Goal: Task Accomplishment & Management: Use online tool/utility

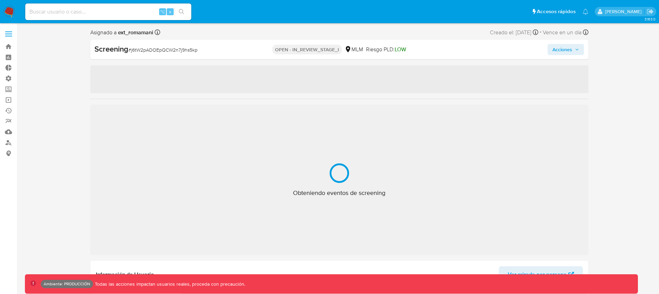
select select "10"
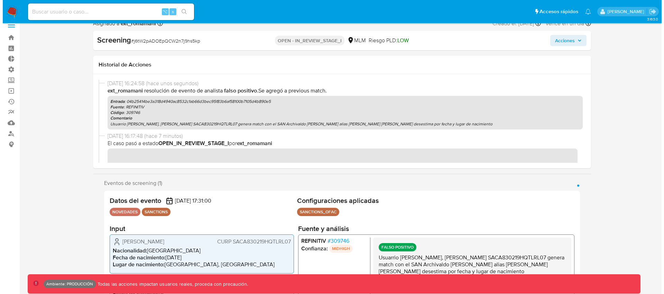
scroll to position [43, 0]
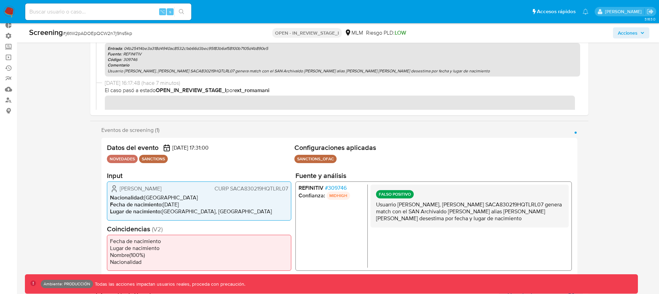
click at [162, 190] on span "[PERSON_NAME]" at bounding box center [141, 188] width 42 height 7
click at [341, 188] on span "# 309746" at bounding box center [336, 187] width 22 height 7
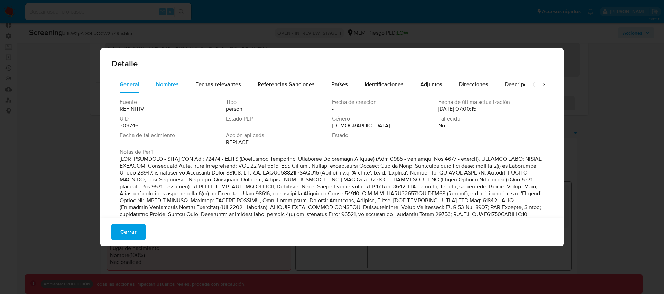
click at [173, 88] on div "Nombres" at bounding box center [167, 84] width 23 height 17
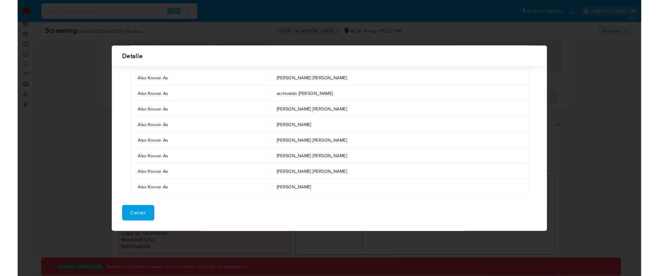
scroll to position [70, 0]
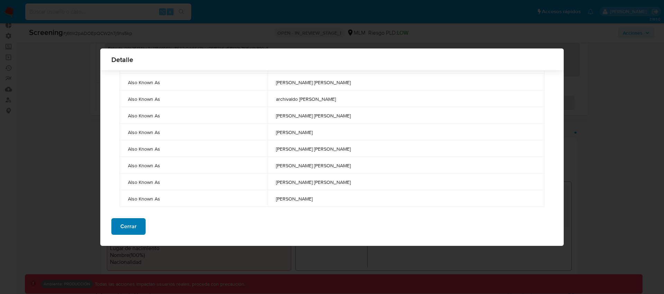
click at [128, 222] on span "Cerrar" at bounding box center [128, 226] width 16 height 15
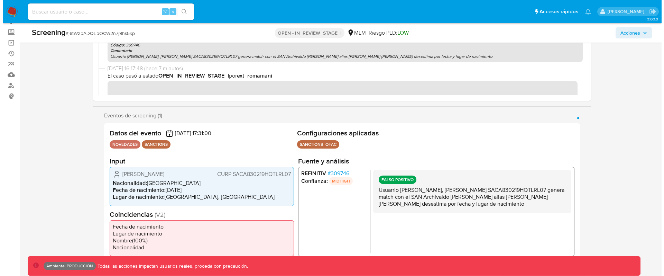
scroll to position [66, 0]
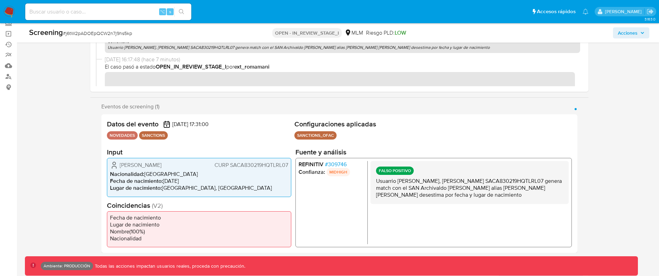
click at [160, 163] on span "[PERSON_NAME]" at bounding box center [141, 165] width 42 height 7
drag, startPoint x: 188, startPoint y: 165, endPoint x: 119, endPoint y: 165, distance: 68.5
click at [119, 165] on div "[PERSON_NAME] [PERSON_NAME] SACA830219HQTLRL07" at bounding box center [199, 165] width 178 height 8
click at [161, 164] on span "[PERSON_NAME]" at bounding box center [141, 165] width 42 height 7
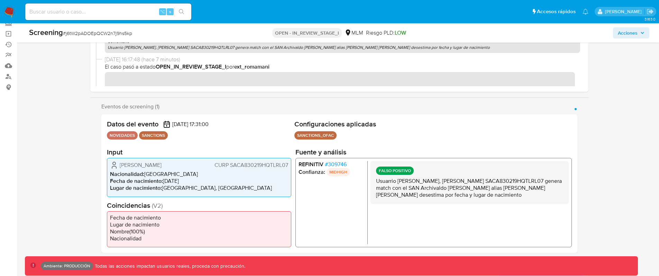
click at [337, 162] on span "# 309746" at bounding box center [336, 164] width 22 height 7
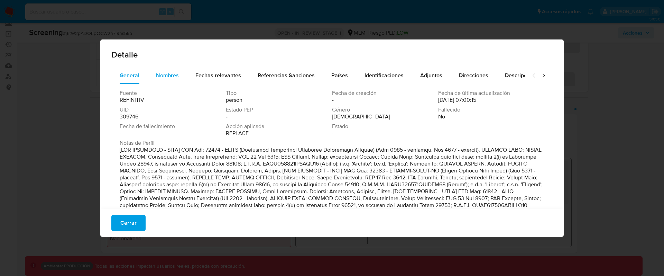
click at [173, 79] on div "Nombres" at bounding box center [167, 75] width 23 height 17
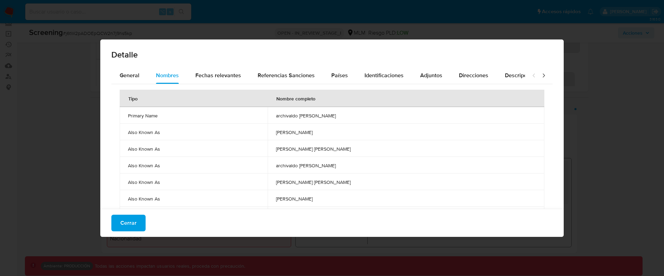
drag, startPoint x: 288, startPoint y: 116, endPoint x: 335, endPoint y: 115, distance: 46.7
click at [334, 115] on span "archivaldo [PERSON_NAME]" at bounding box center [406, 115] width 260 height 6
click at [340, 116] on span "archivaldo [PERSON_NAME]" at bounding box center [406, 115] width 260 height 6
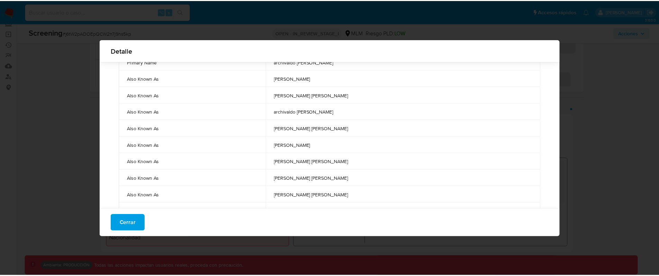
scroll to position [53, 0]
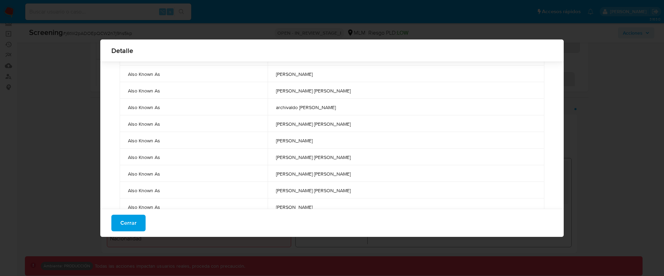
drag, startPoint x: 288, startPoint y: 190, endPoint x: 305, endPoint y: 189, distance: 17.7
click at [305, 189] on span "[PERSON_NAME] [PERSON_NAME]" at bounding box center [406, 190] width 260 height 6
drag, startPoint x: 344, startPoint y: 190, endPoint x: 281, endPoint y: 192, distance: 62.3
click at [281, 192] on td "[PERSON_NAME] [PERSON_NAME]" at bounding box center [406, 190] width 277 height 17
click at [142, 225] on button "Cerrar" at bounding box center [128, 223] width 34 height 17
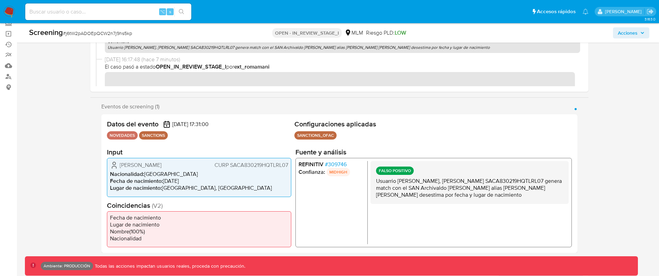
click at [135, 166] on span "[PERSON_NAME]" at bounding box center [141, 165] width 42 height 7
click at [162, 162] on span "[PERSON_NAME]" at bounding box center [141, 165] width 42 height 7
drag, startPoint x: 191, startPoint y: 165, endPoint x: 124, endPoint y: 164, distance: 67.1
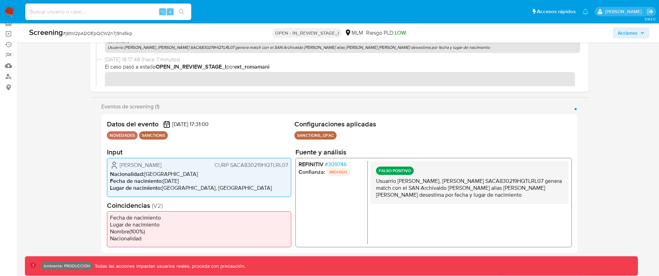
click at [124, 164] on div "[PERSON_NAME] [PERSON_NAME] SACA830219HQTLRL07" at bounding box center [199, 165] width 178 height 8
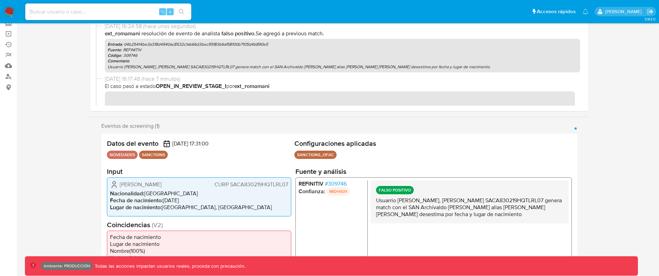
scroll to position [0, 0]
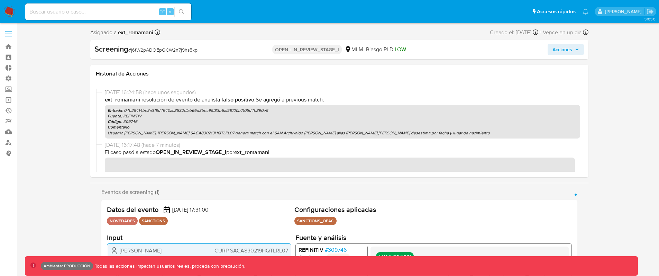
click at [7, 34] on span at bounding box center [8, 34] width 7 height 1
click at [0, 0] on input "checkbox" at bounding box center [0, 0] width 0 height 0
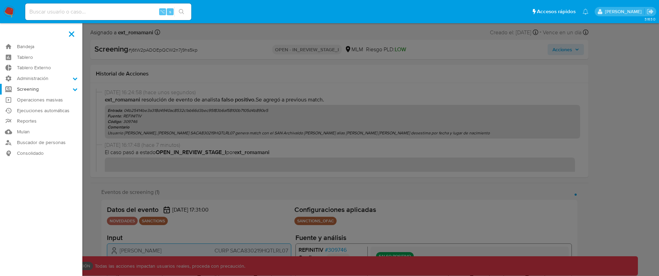
click at [55, 91] on label "Screening" at bounding box center [41, 89] width 82 height 11
click at [0, 0] on input "Screening" at bounding box center [0, 0] width 0 height 0
click at [39, 135] on link "Herramientas" at bounding box center [41, 133] width 82 height 9
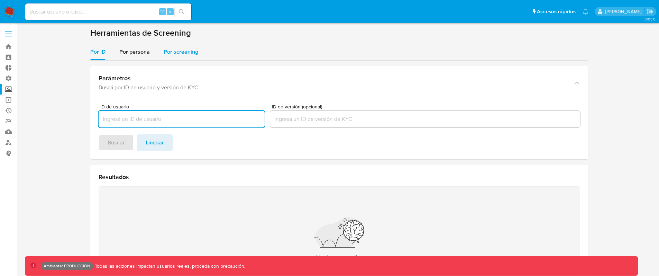
click at [169, 56] on div "Por screening" at bounding box center [181, 52] width 35 height 17
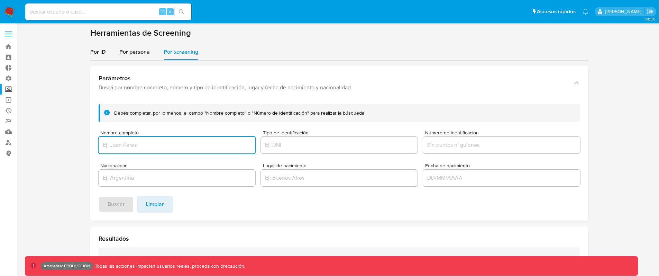
click at [138, 146] on input "Nombre completo" at bounding box center [177, 145] width 157 height 9
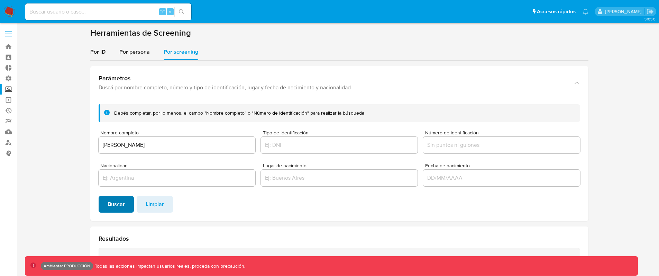
click at [121, 206] on span "Buscar" at bounding box center [116, 204] width 17 height 15
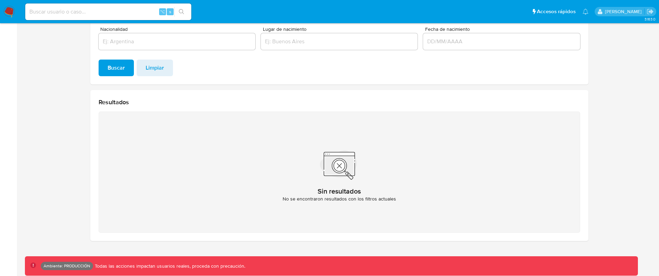
scroll to position [39, 0]
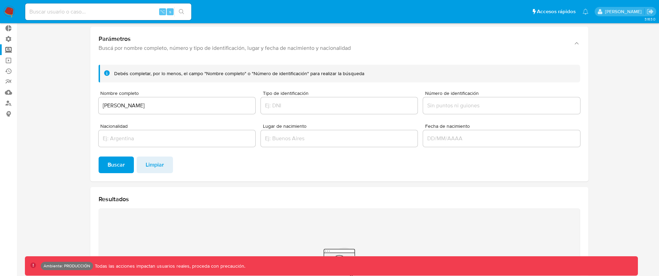
click at [196, 110] on div "[PERSON_NAME]" at bounding box center [177, 105] width 157 height 17
click at [136, 108] on input "[PERSON_NAME]" at bounding box center [177, 105] width 157 height 9
drag, startPoint x: 127, startPoint y: 105, endPoint x: 98, endPoint y: 104, distance: 29.4
click at [99, 104] on div "Nombre completo Alejandro Salazar Cardenas" at bounding box center [177, 103] width 157 height 25
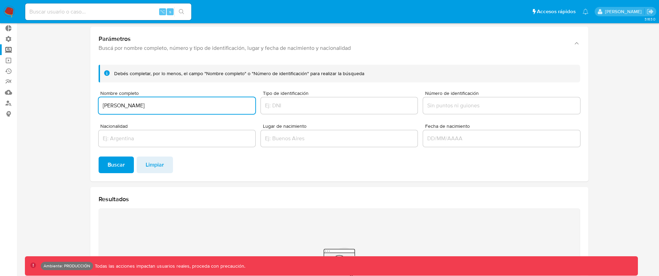
click at [161, 108] on input "Salazar Cardenas" at bounding box center [177, 105] width 157 height 9
click at [124, 162] on span "Buscar" at bounding box center [116, 164] width 17 height 15
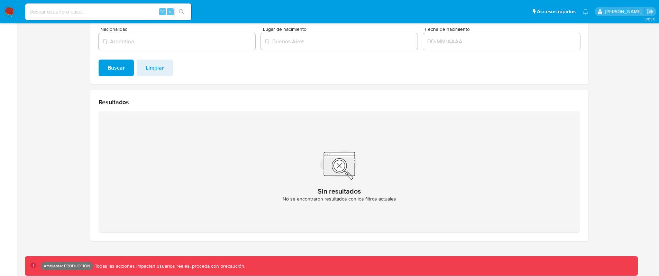
scroll to position [0, 0]
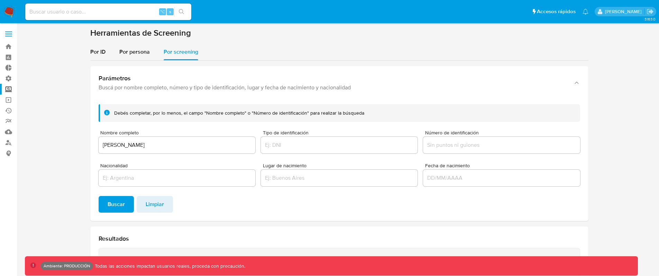
click at [184, 151] on div "Salazar Cardenas Alejandro" at bounding box center [177, 145] width 157 height 17
click at [185, 148] on input "Salazar Cardenas Alejandro" at bounding box center [177, 145] width 157 height 9
drag, startPoint x: 187, startPoint y: 145, endPoint x: 190, endPoint y: 150, distance: 5.2
click at [190, 150] on div "Salazar Cardenas Alejandro" at bounding box center [177, 145] width 157 height 17
click at [161, 146] on input "Salazar Cardenas Alejandro" at bounding box center [177, 145] width 157 height 9
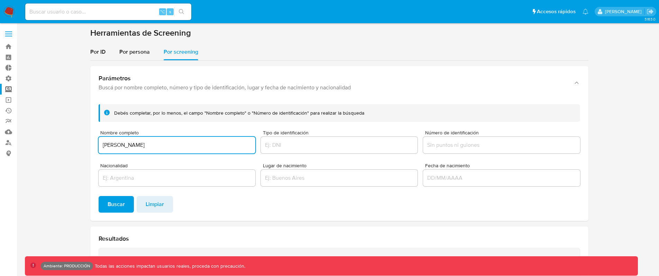
click at [161, 146] on input "Salazar Cardenas Alejandro" at bounding box center [177, 145] width 157 height 9
click at [106, 146] on input "Salazar Cardenas Alejandro" at bounding box center [177, 145] width 157 height 9
click at [99, 196] on button "Buscar" at bounding box center [116, 204] width 35 height 17
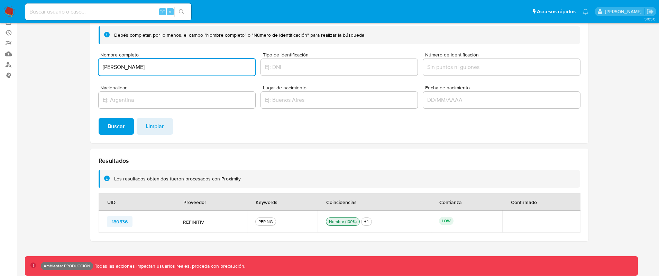
scroll to position [29, 0]
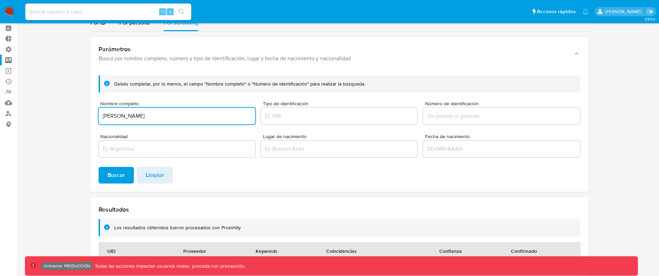
drag, startPoint x: 152, startPoint y: 115, endPoint x: 63, endPoint y: 109, distance: 89.5
click at [63, 109] on section at bounding box center [339, 147] width 629 height 297
type input "macri mauricio"
click at [129, 177] on button "Buscar" at bounding box center [116, 175] width 35 height 17
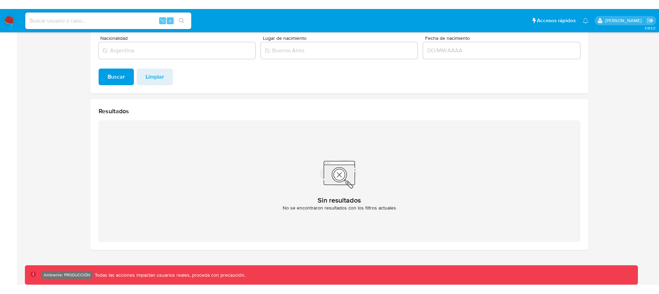
scroll to position [1, 0]
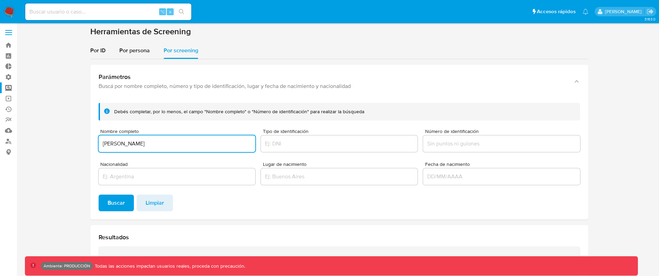
click at [135, 143] on input "macri mauricio" at bounding box center [177, 143] width 157 height 9
